Goal: Transaction & Acquisition: Purchase product/service

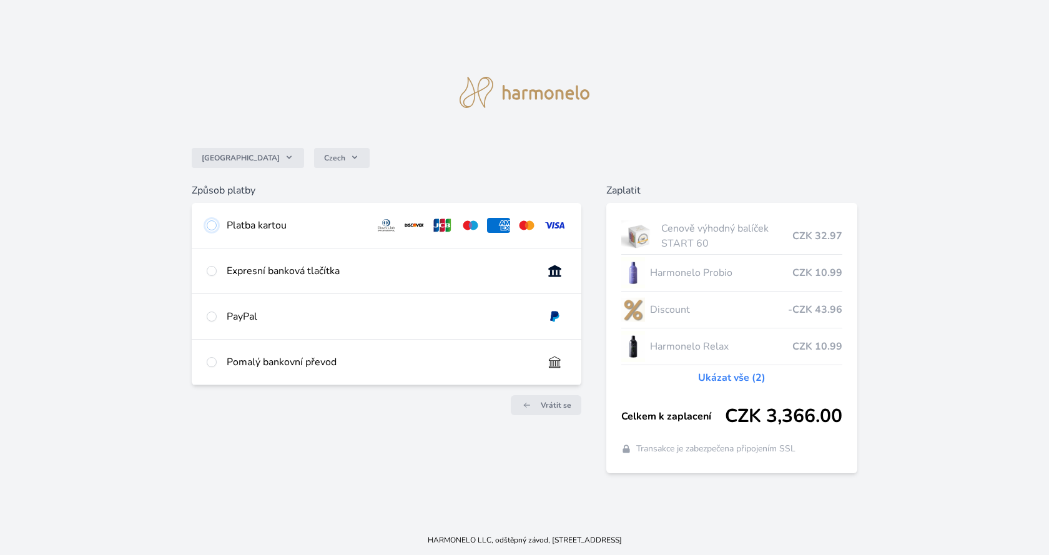
click at [209, 221] on input "radio" at bounding box center [212, 225] width 10 height 10
radio input "true"
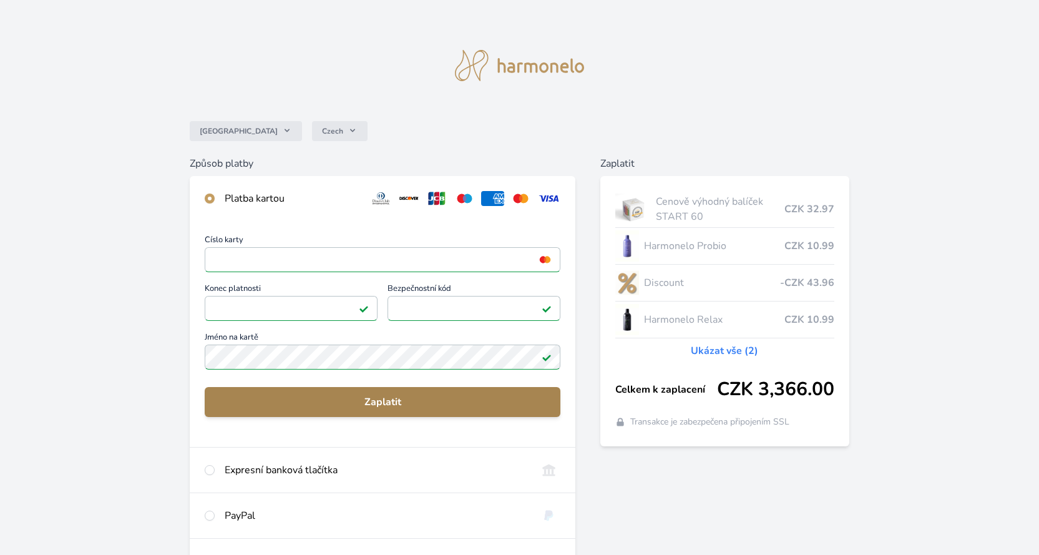
click at [391, 397] on span "Zaplatit" at bounding box center [383, 402] width 336 height 15
